Goal: Task Accomplishment & Management: Use online tool/utility

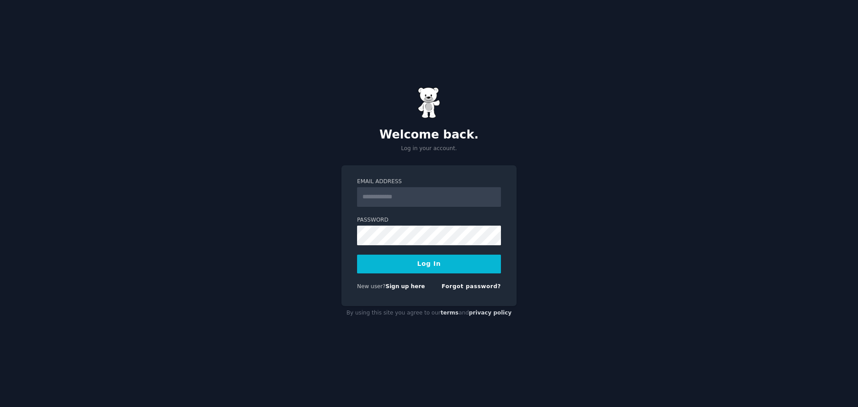
click at [402, 202] on input "Email Address" at bounding box center [429, 197] width 144 height 20
type input "**********"
click at [357, 255] on button "Log In" at bounding box center [429, 264] width 144 height 19
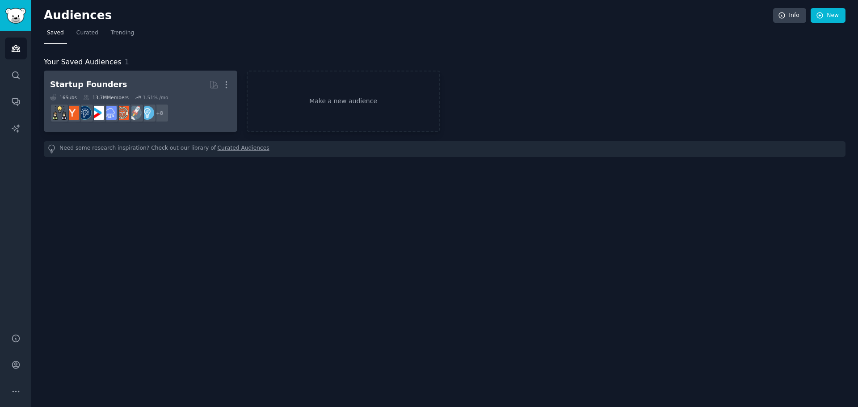
click at [97, 82] on div "Startup Founders" at bounding box center [88, 84] width 77 height 11
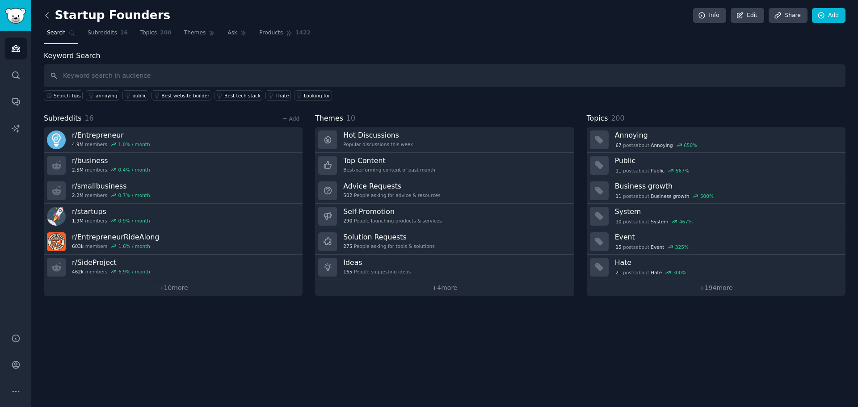
click at [51, 19] on icon at bounding box center [46, 15] width 9 height 9
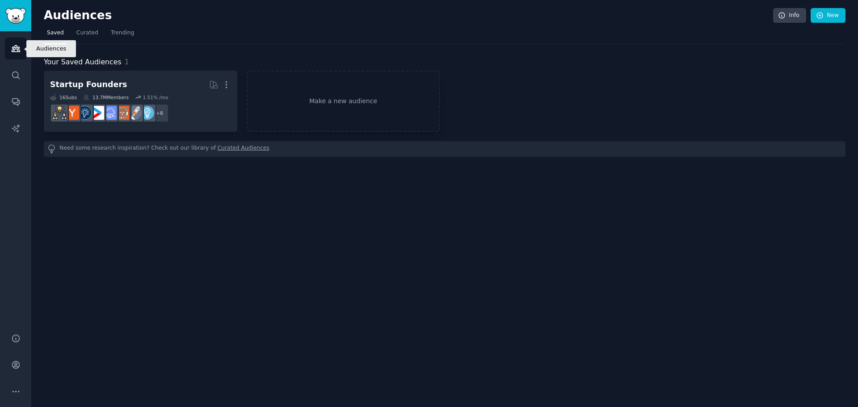
click at [17, 51] on icon "Sidebar" at bounding box center [16, 49] width 8 height 6
click at [313, 104] on link "Make a new audience" at bounding box center [344, 101] width 194 height 61
